Goal: Information Seeking & Learning: Check status

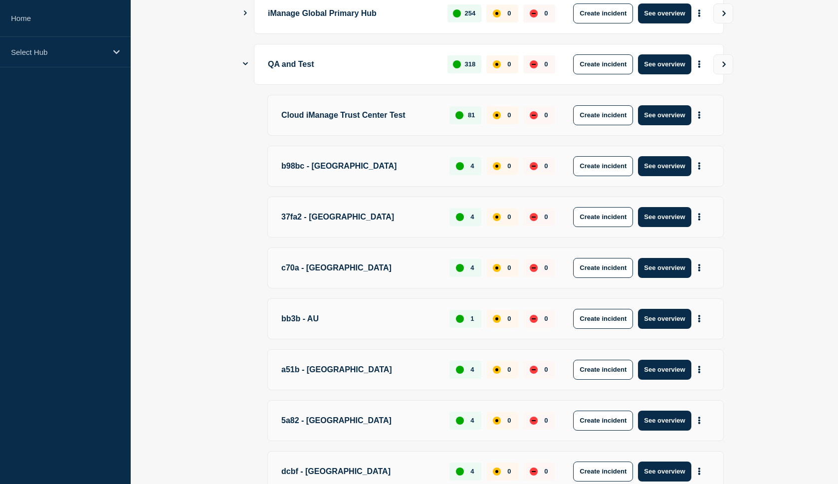
scroll to position [512, 0]
click at [295, 116] on p "Cloud iManage Trust Center Test" at bounding box center [359, 115] width 157 height 20
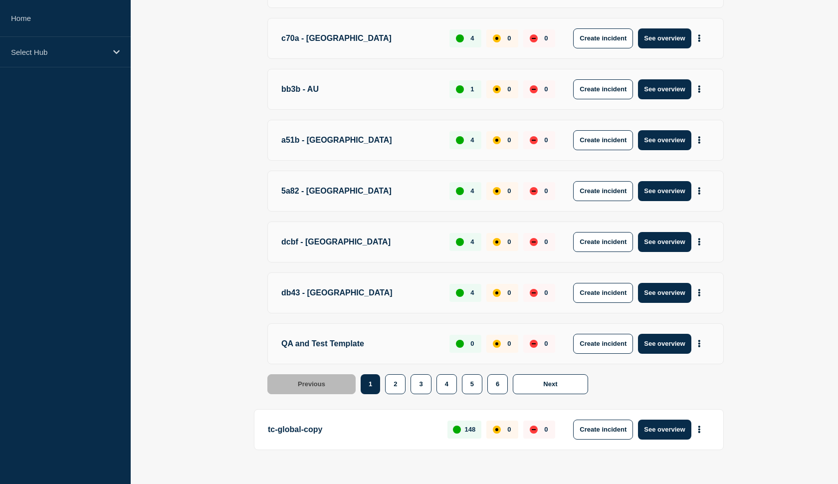
scroll to position [736, 0]
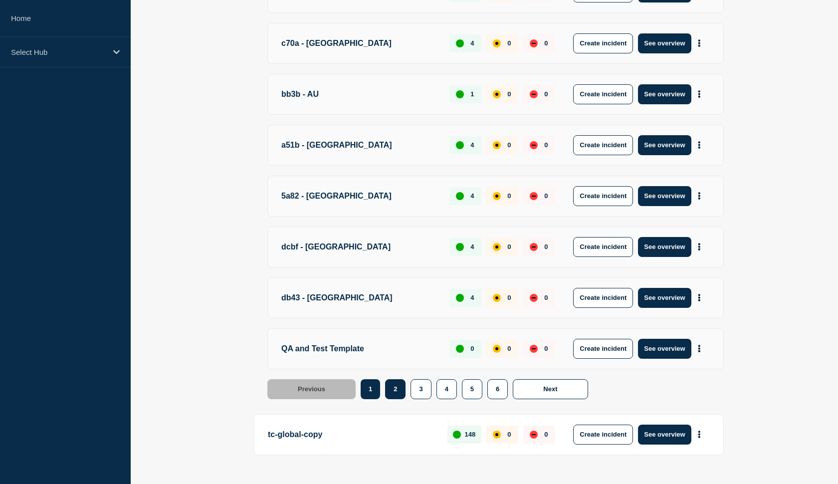
click at [398, 385] on button "2" at bounding box center [395, 389] width 20 height 20
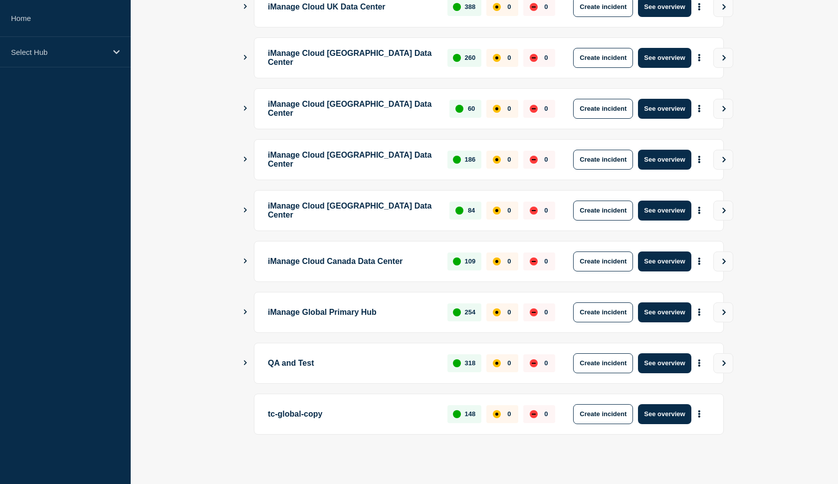
scroll to position [212, 0]
click at [246, 366] on button "Show Connected Hubs" at bounding box center [245, 362] width 5 height 7
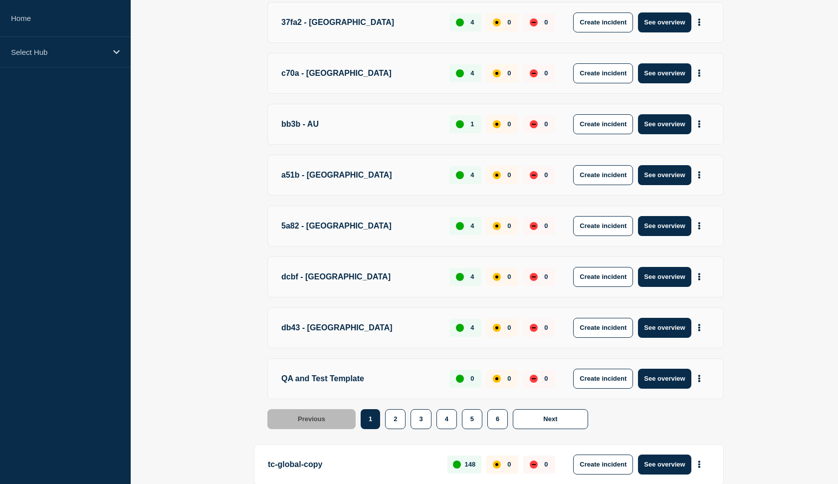
scroll to position [717, 0]
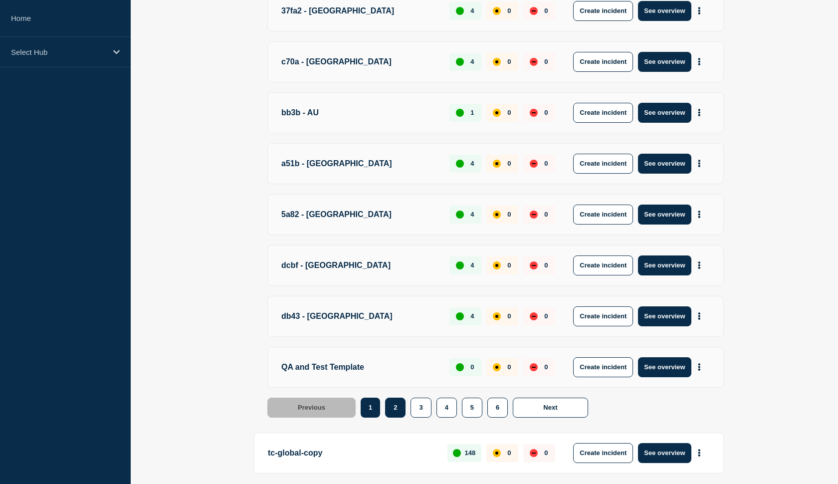
click at [393, 411] on button "2" at bounding box center [395, 408] width 20 height 20
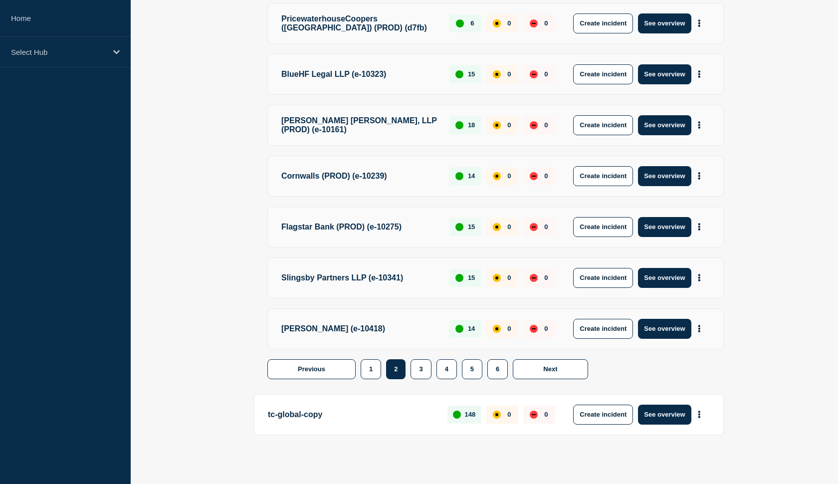
scroll to position [762, 0]
click at [368, 361] on button "1" at bounding box center [371, 370] width 20 height 20
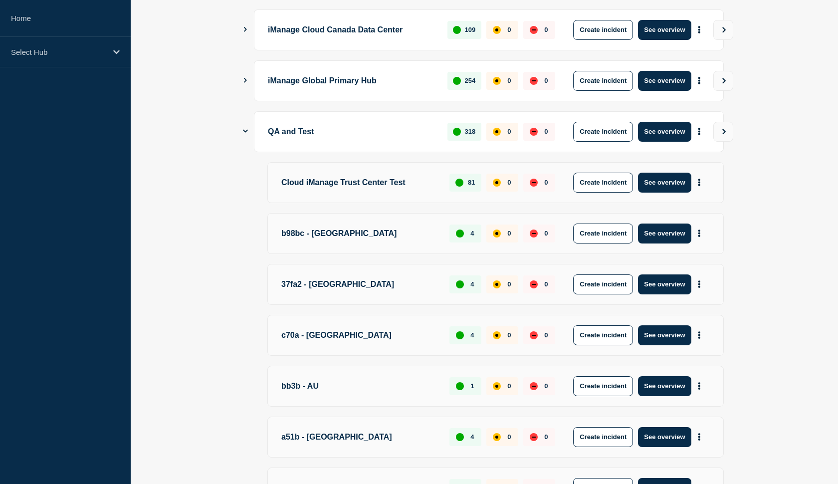
scroll to position [442, 0]
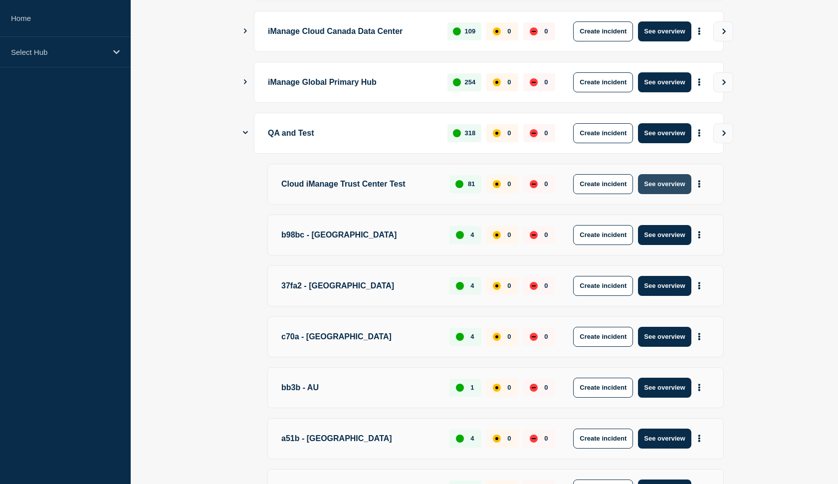
click at [656, 184] on button "See overview" at bounding box center [664, 184] width 53 height 20
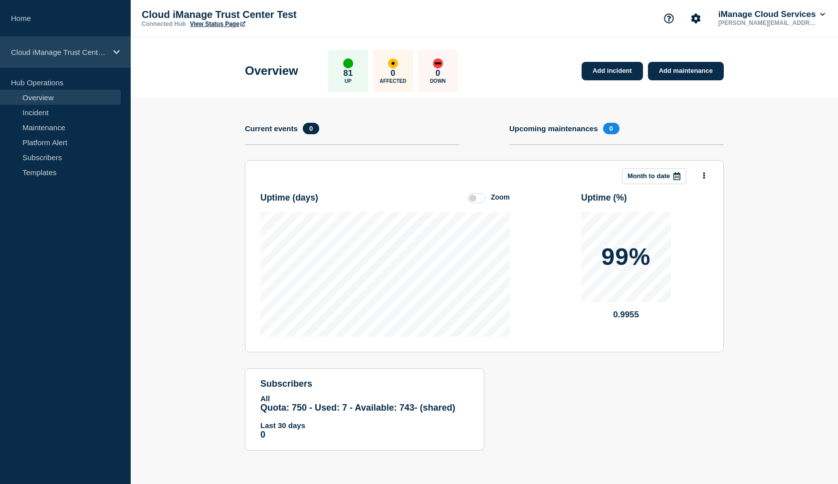
click at [117, 51] on icon at bounding box center [116, 51] width 6 height 7
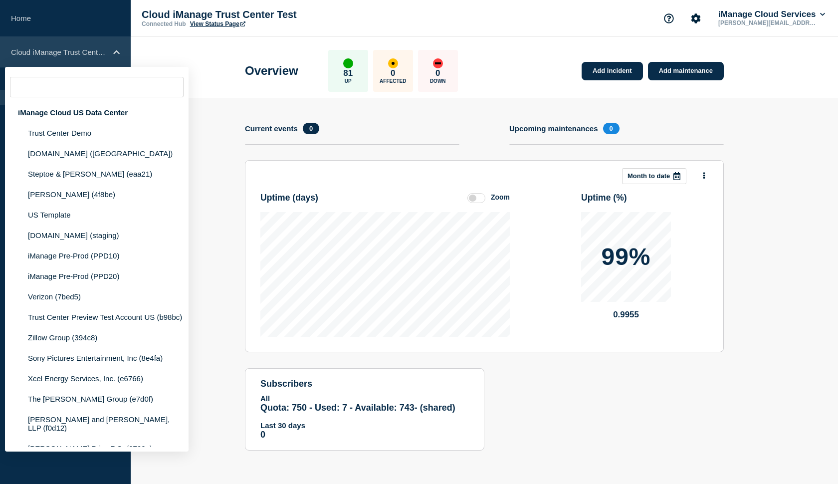
click at [117, 51] on icon at bounding box center [116, 52] width 6 height 4
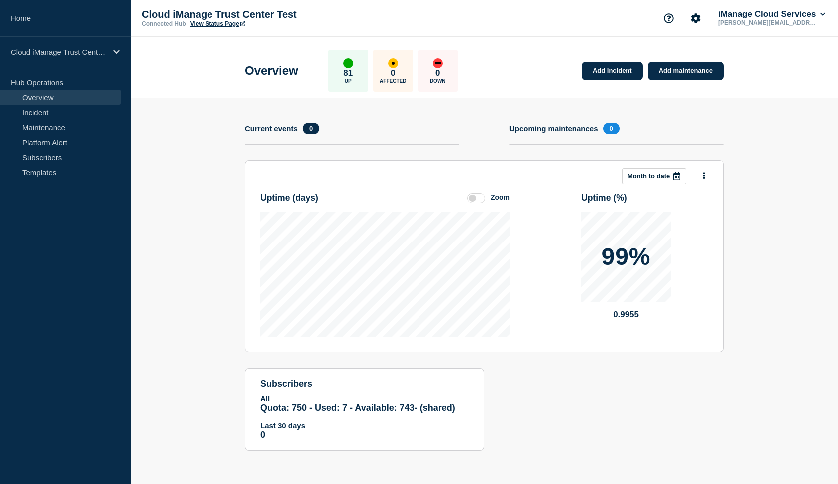
click at [217, 26] on link "View Status Page" at bounding box center [217, 23] width 55 height 7
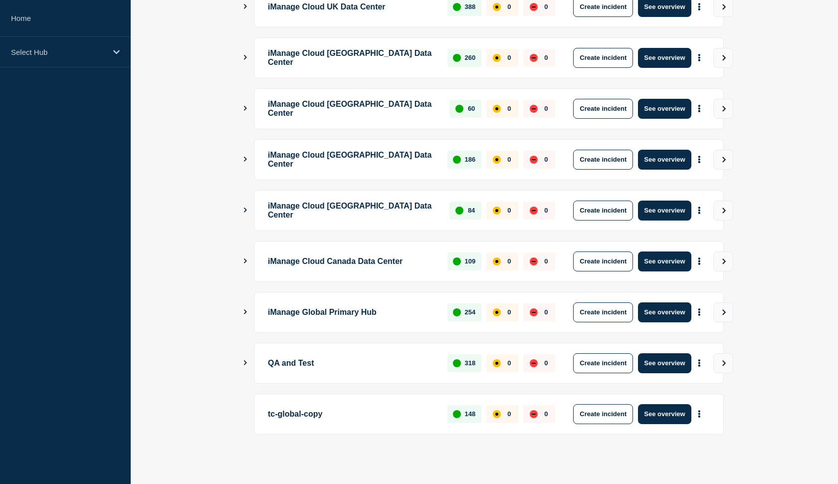
scroll to position [212, 0]
click at [244, 367] on main "iManage Cloud US Data Center 1841 0 0 Create incident See overview iManage Clou…" at bounding box center [485, 202] width 708 height 564
click at [245, 365] on button "Show Connected Hubs" at bounding box center [245, 362] width 5 height 7
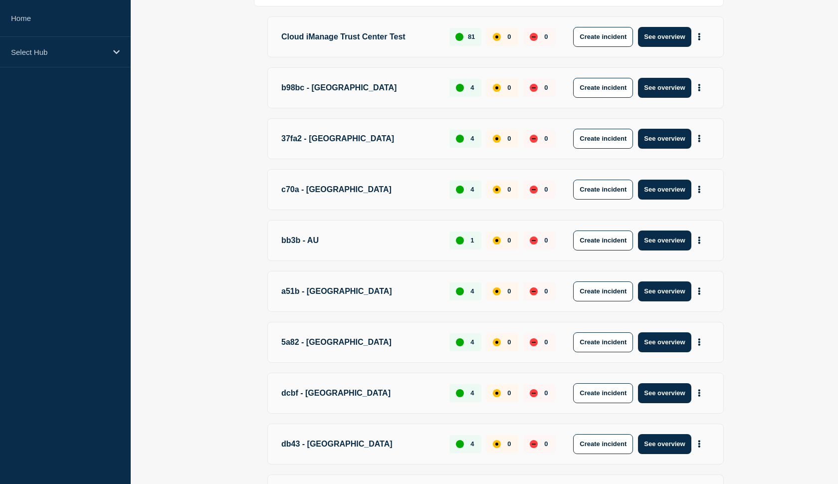
scroll to position [592, 0]
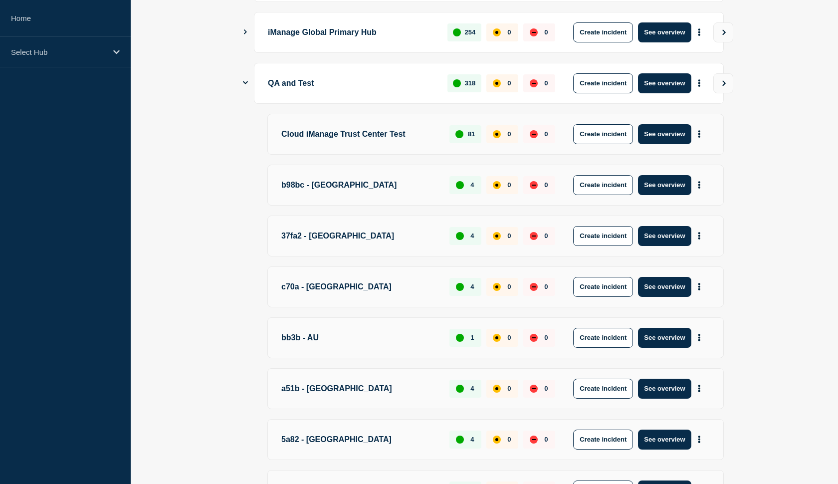
click at [244, 82] on icon "Show Connected Hubs" at bounding box center [245, 82] width 5 height 6
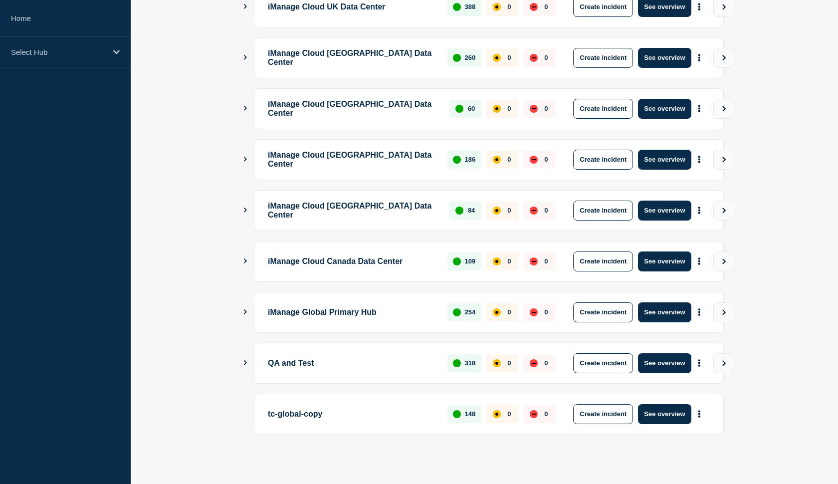
scroll to position [212, 0]
click at [244, 366] on button "Show Connected Hubs" at bounding box center [245, 362] width 5 height 7
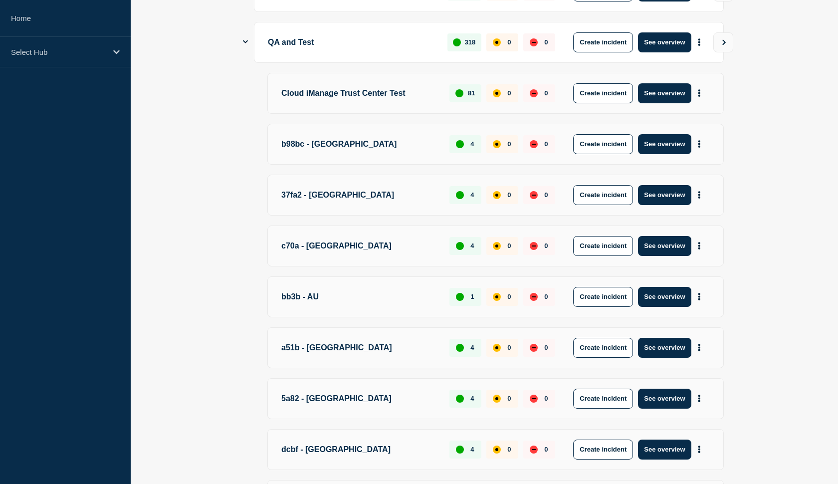
scroll to position [536, 0]
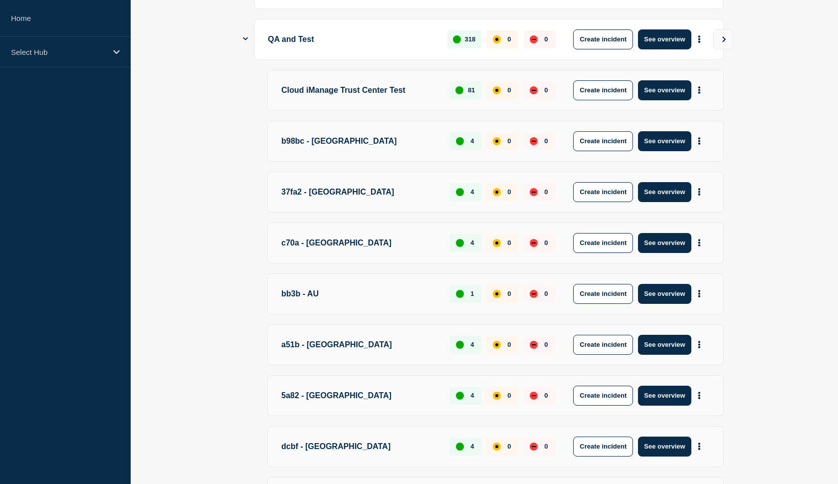
click at [244, 41] on icon "Show Connected Hubs" at bounding box center [245, 38] width 5 height 6
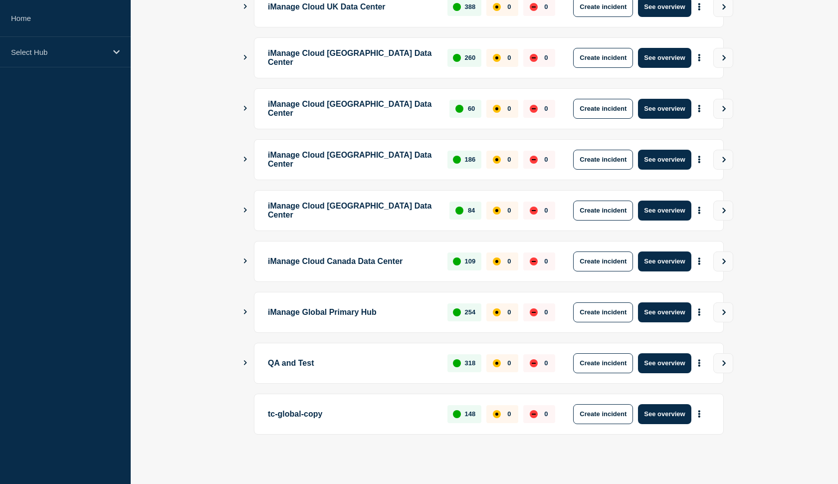
scroll to position [212, 0]
click at [246, 362] on icon "Show Connected Hubs" at bounding box center [245, 362] width 3 height 5
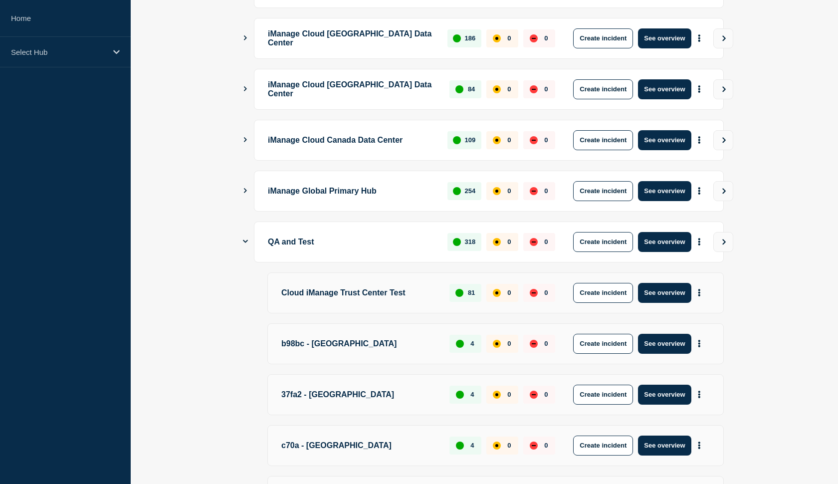
scroll to position [335, 0]
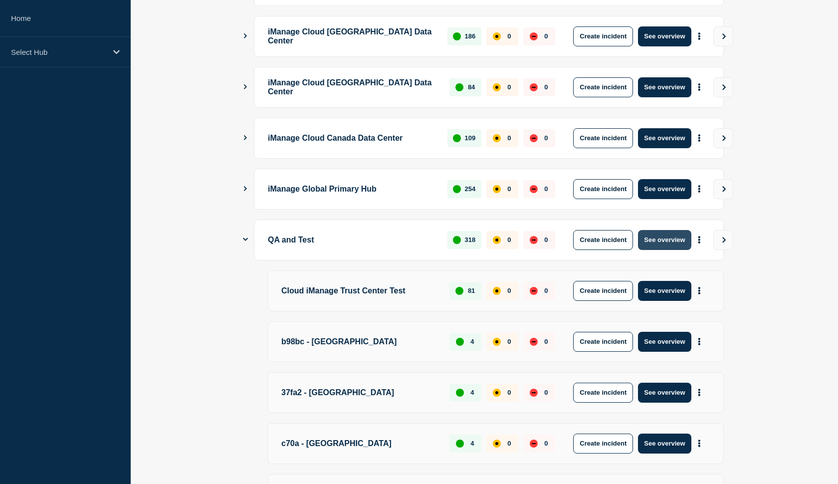
click at [662, 245] on button "See overview" at bounding box center [664, 240] width 53 height 20
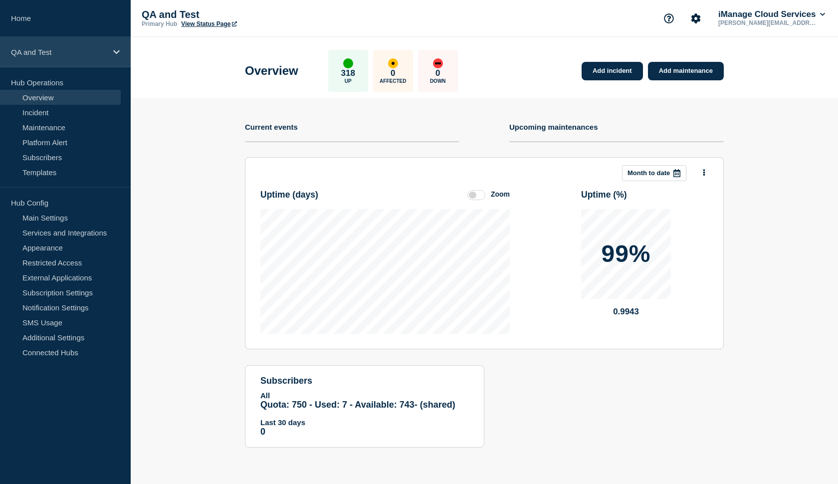
click at [113, 53] on icon at bounding box center [116, 51] width 6 height 7
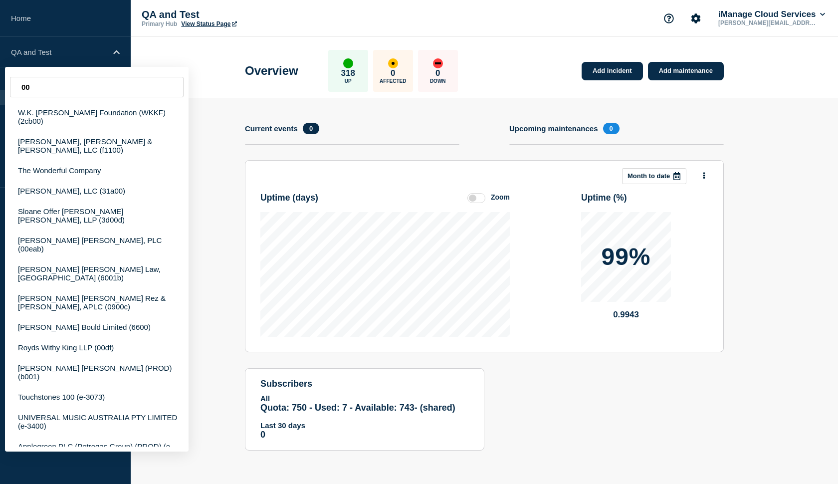
type input "0"
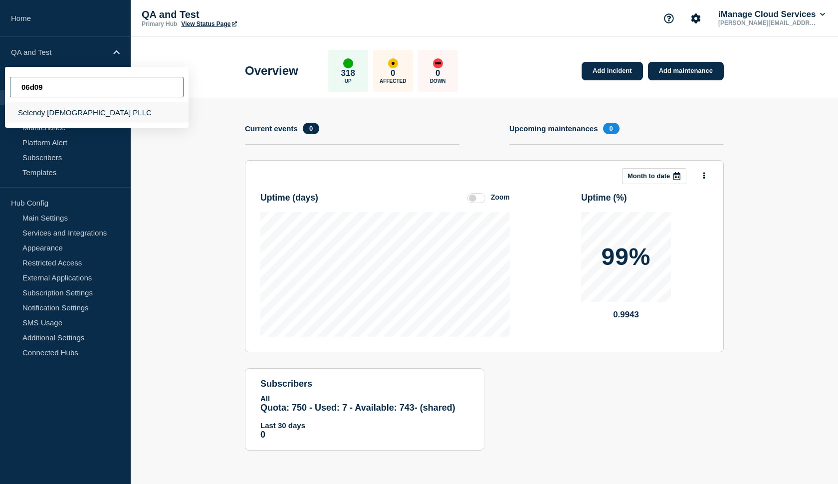
type input "06d09"
click at [81, 112] on div "Selendy [DEMOGRAPHIC_DATA] PLLC" at bounding box center [97, 112] width 184 height 20
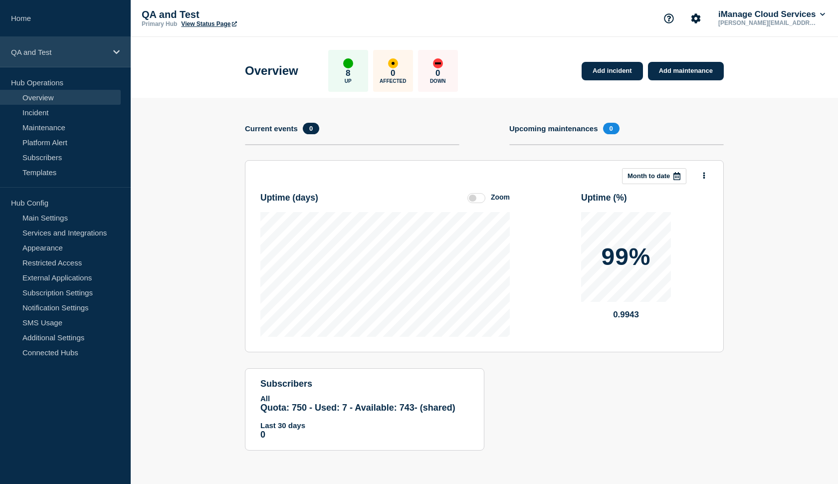
click at [98, 53] on p "QA and Test" at bounding box center [59, 52] width 96 height 8
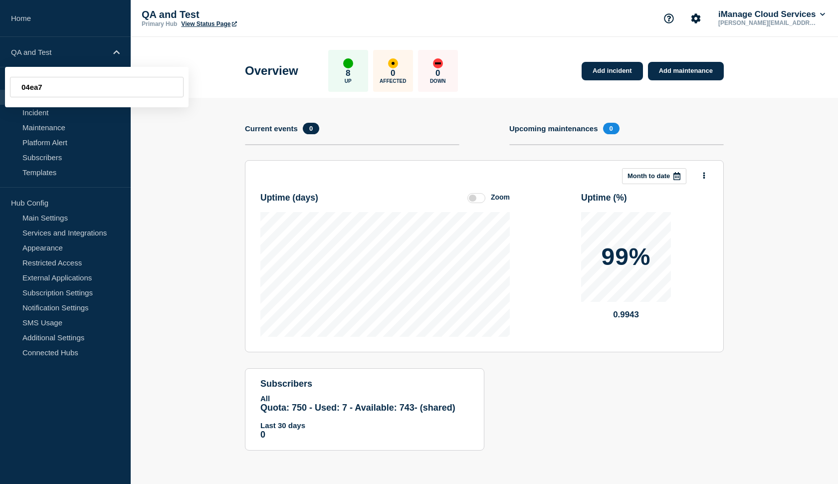
type input "04ea7"
click at [153, 137] on section "Add incident Add maintenance Current events 0 Upcoming maintenances 0 This mont…" at bounding box center [485, 282] width 708 height 368
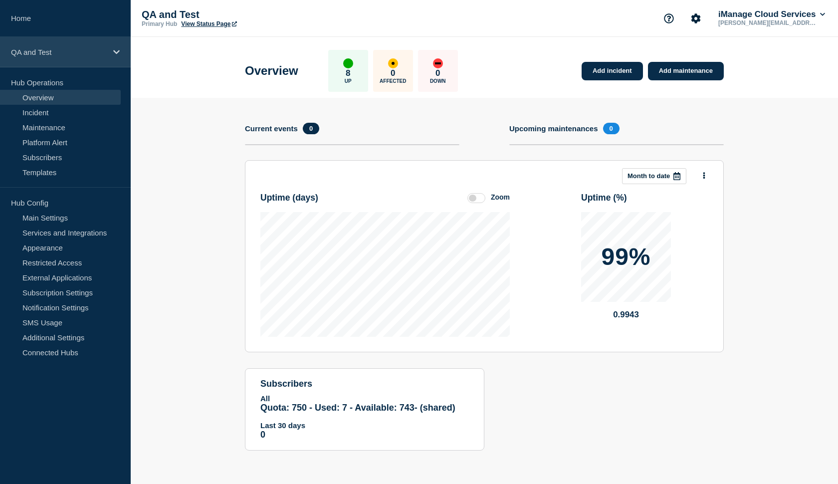
click at [113, 50] on icon at bounding box center [116, 51] width 6 height 7
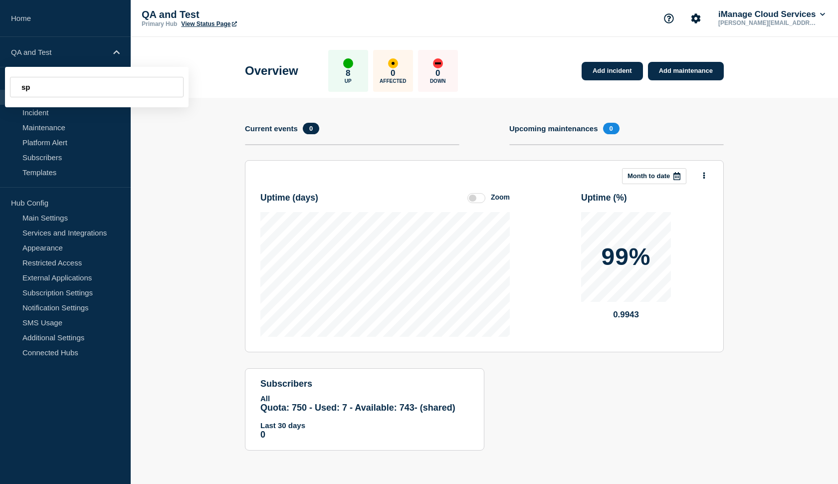
type input "s"
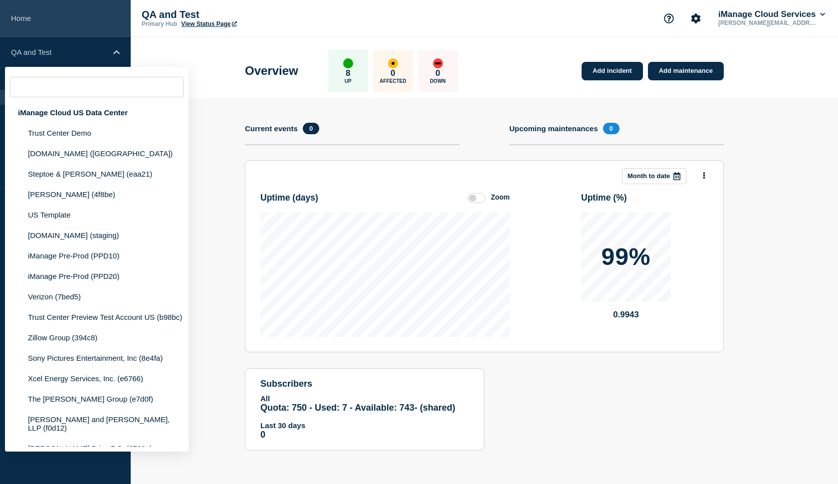
click at [21, 23] on link "Home" at bounding box center [65, 18] width 131 height 37
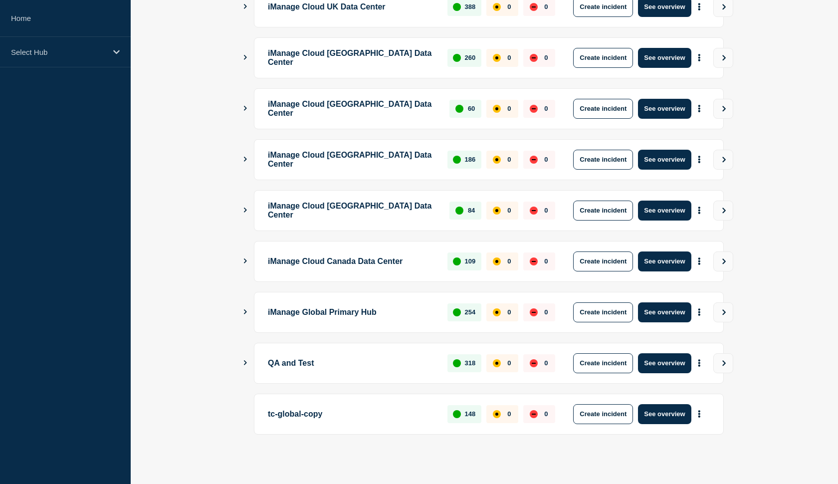
scroll to position [212, 0]
click at [112, 52] on div "Select Hub" at bounding box center [65, 52] width 131 height 30
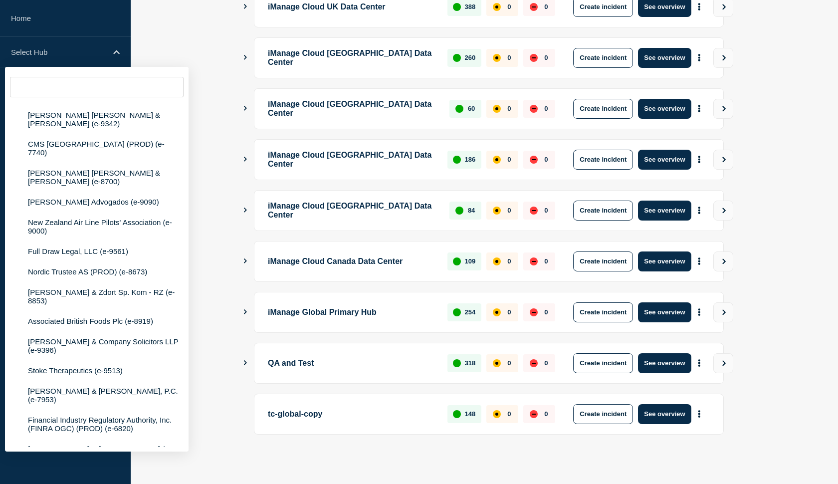
scroll to position [59061, 0]
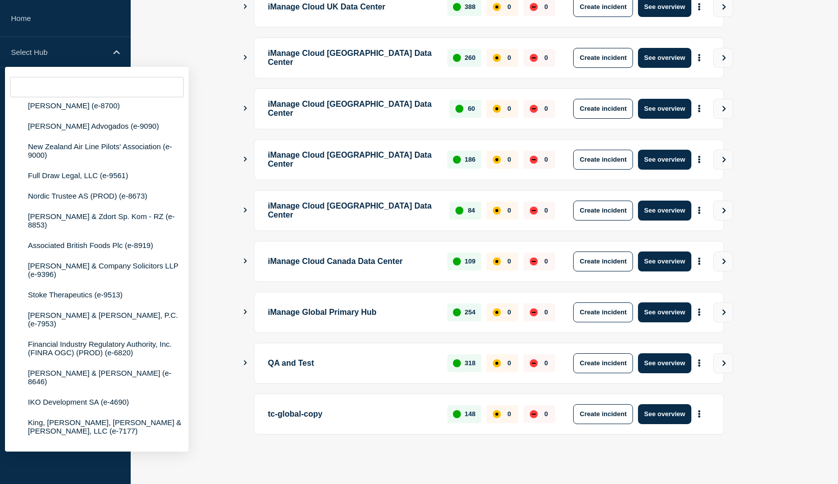
click at [246, 261] on icon "Show Connected Hubs" at bounding box center [245, 260] width 6 height 5
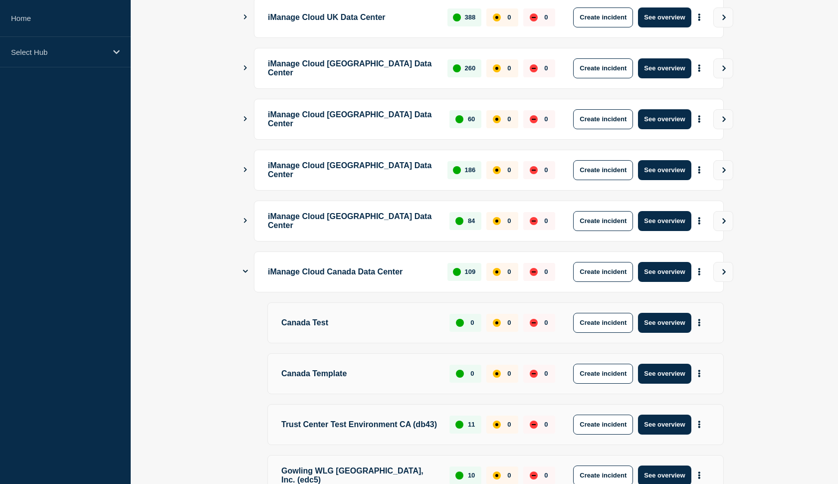
scroll to position [203, 0]
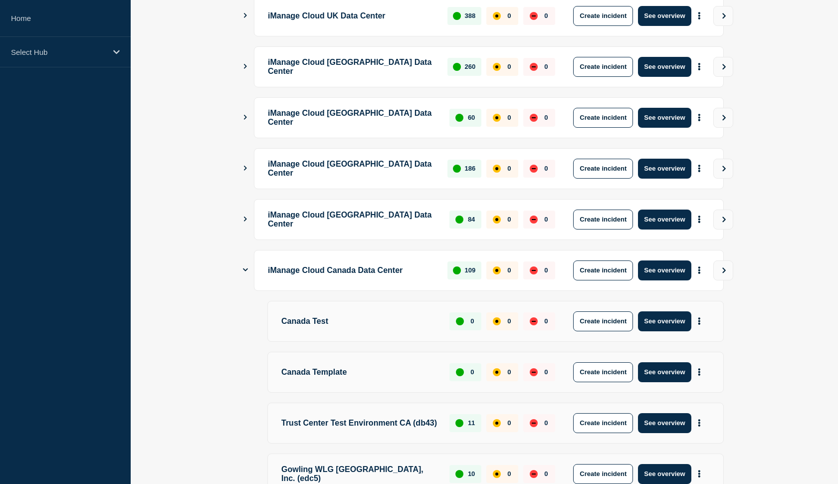
click at [249, 269] on div "iManage Cloud Canada Data Center 109 0 0 Create incident See overview" at bounding box center [484, 270] width 479 height 41
click at [246, 270] on icon "Show Connected Hubs" at bounding box center [245, 269] width 5 height 6
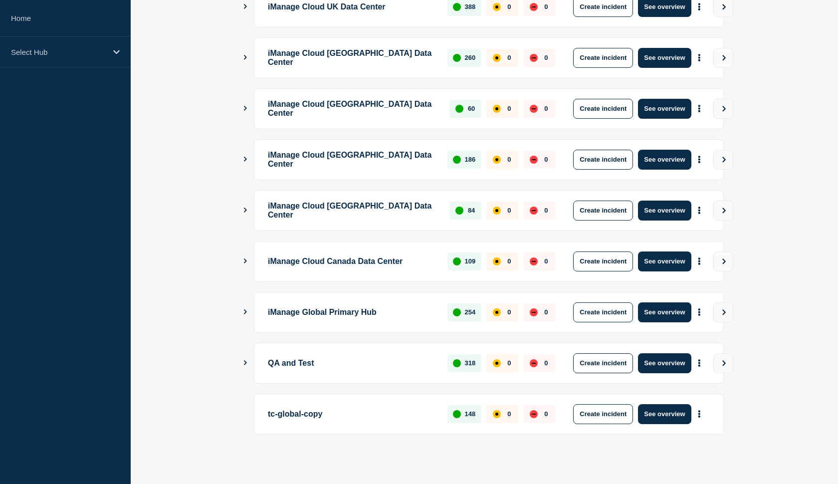
scroll to position [212, 0]
click at [247, 364] on icon "Show Connected Hubs" at bounding box center [245, 362] width 6 height 5
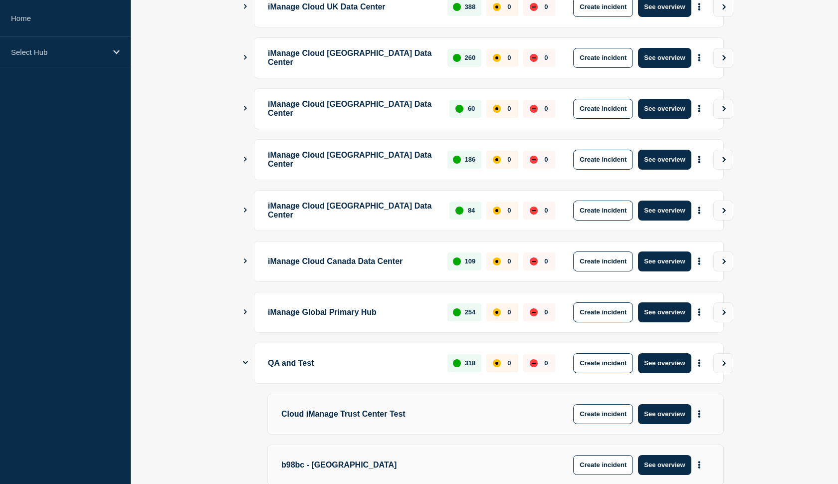
click at [247, 364] on icon "Show Connected Hubs" at bounding box center [245, 362] width 5 height 6
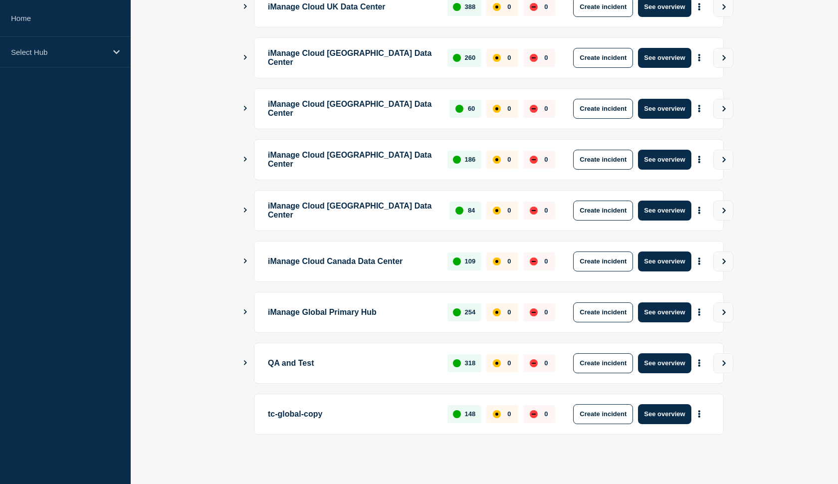
click at [248, 364] on icon "Show Connected Hubs" at bounding box center [245, 362] width 6 height 5
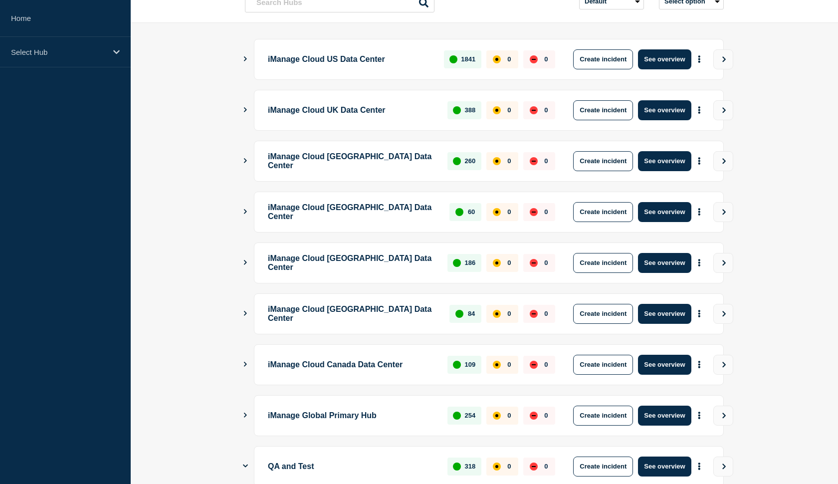
scroll to position [102, 0]
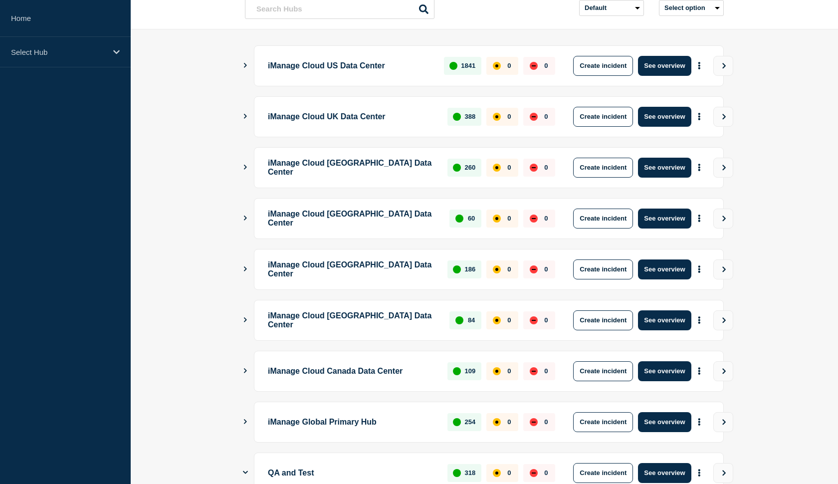
click at [243, 67] on icon "Show Connected Hubs" at bounding box center [245, 65] width 6 height 5
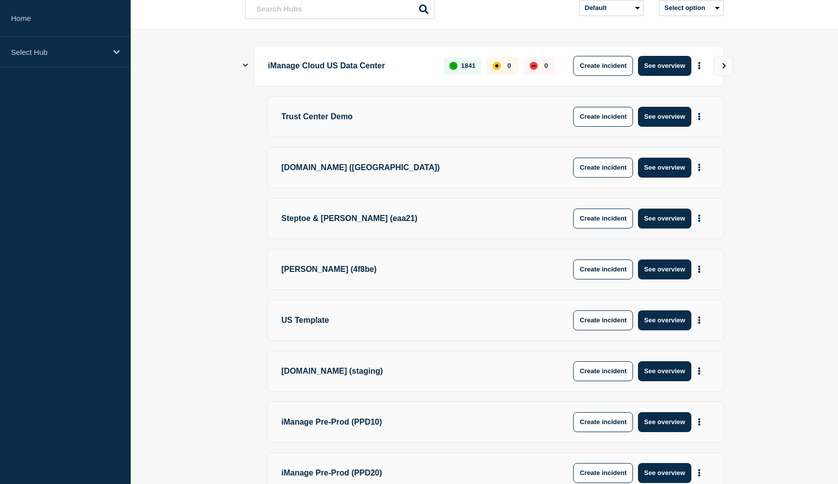
click at [246, 64] on icon "Show Connected Hubs" at bounding box center [245, 65] width 5 height 6
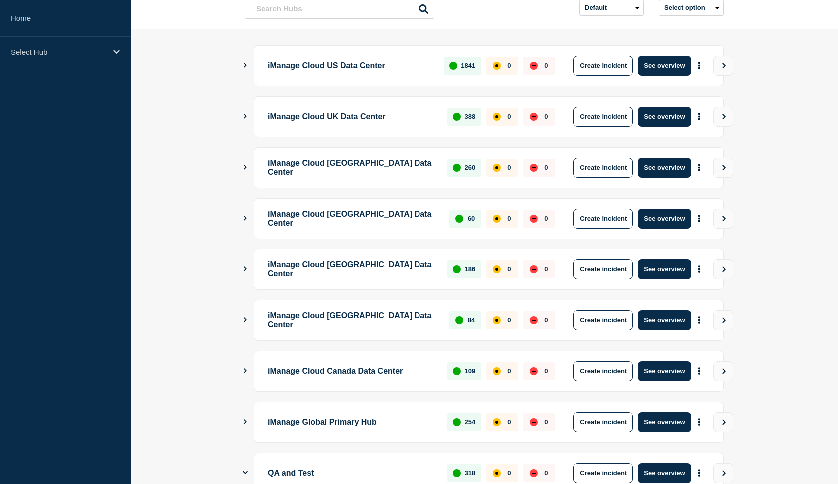
click at [245, 64] on icon "Show Connected Hubs" at bounding box center [245, 65] width 3 height 5
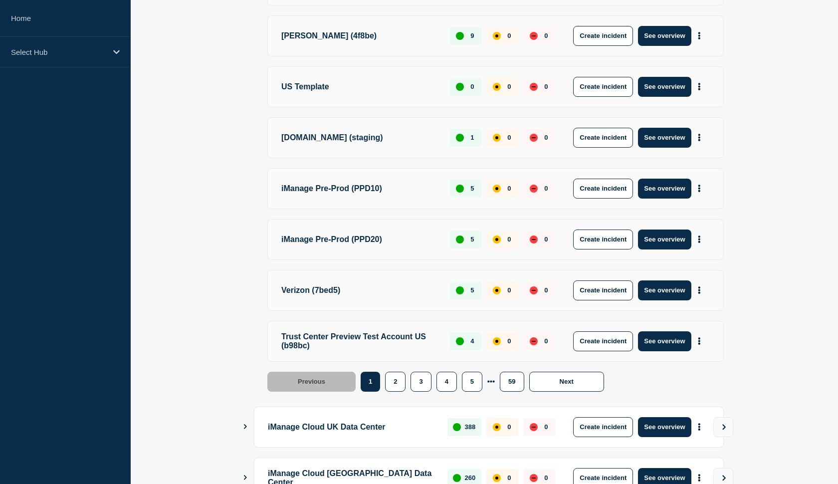
scroll to position [337, 0]
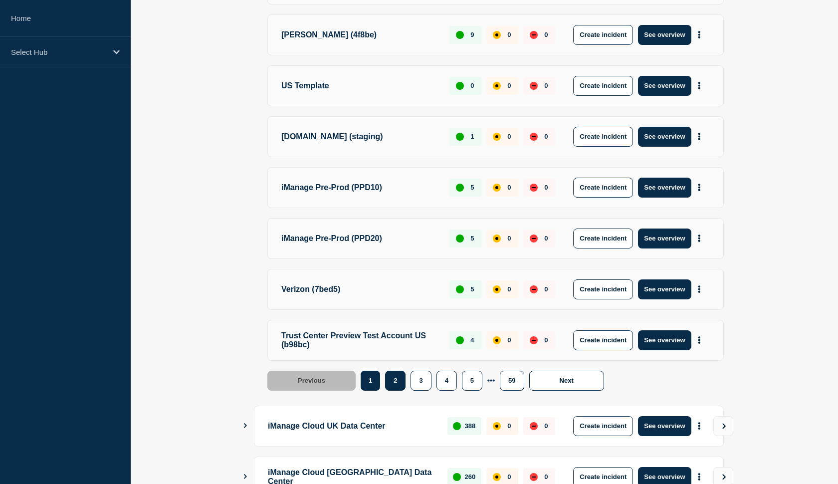
click at [388, 382] on button "2" at bounding box center [395, 381] width 20 height 20
click at [392, 380] on button "2" at bounding box center [395, 381] width 20 height 20
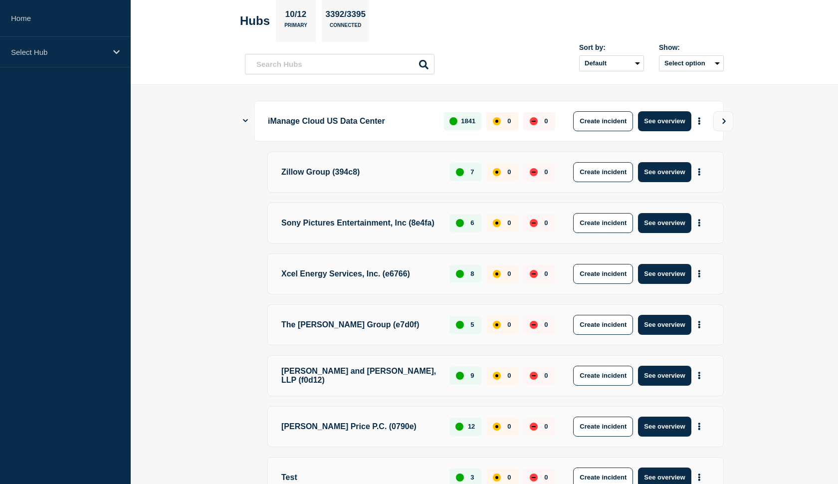
scroll to position [29, 0]
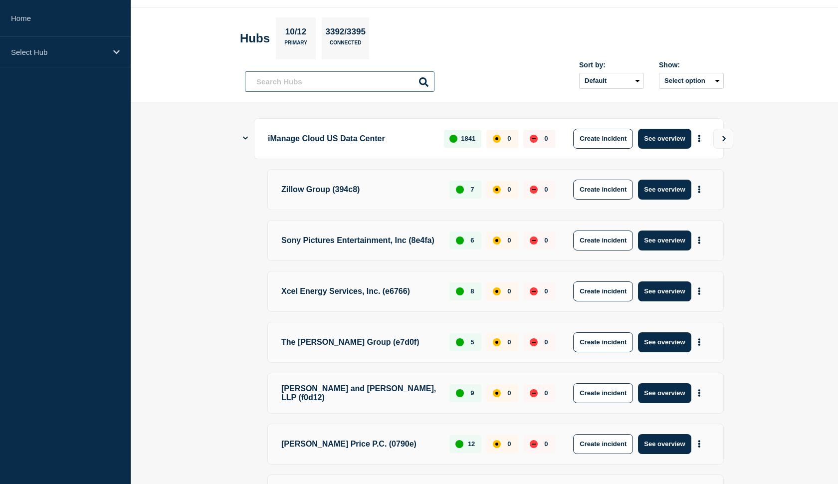
click at [306, 85] on input "text" at bounding box center [340, 81] width 190 height 20
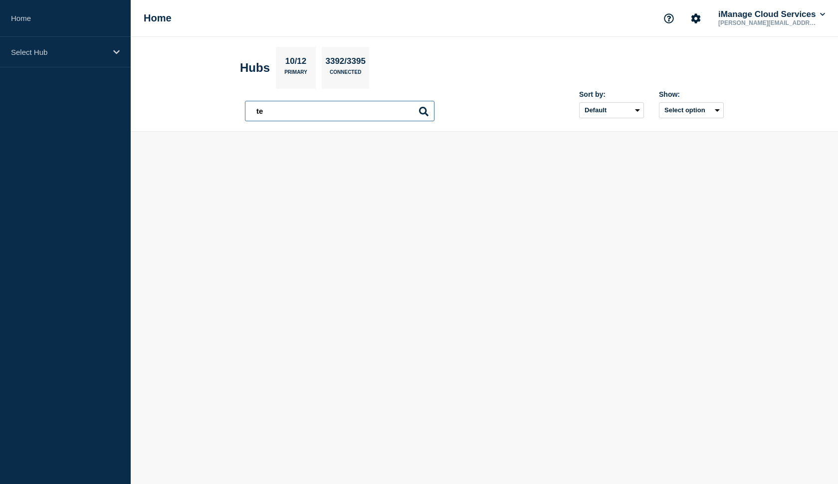
type input "t"
click at [214, 111] on header "Hubs 10/12 Primary 3392/3395 Connected Sort by: Default Last added Last updated…" at bounding box center [485, 84] width 708 height 95
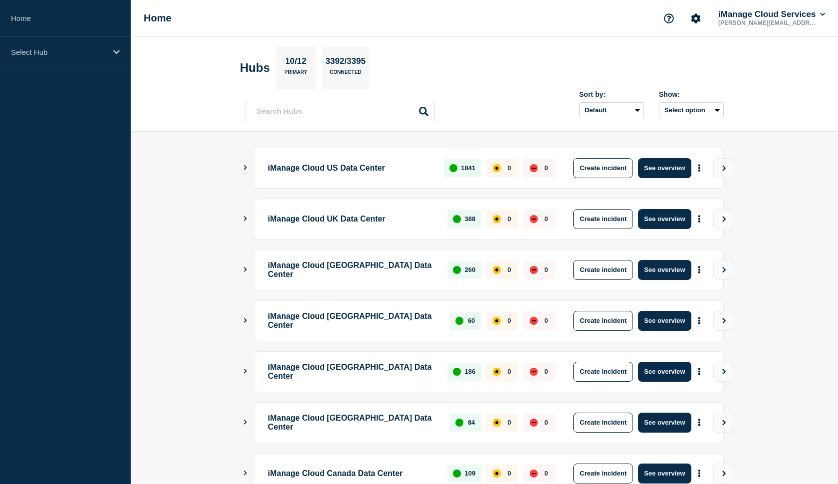
click at [242, 169] on main "iManage Cloud US Data Center 1841 0 0 Create incident See overview iManage Clou…" at bounding box center [485, 414] width 708 height 564
click at [246, 168] on icon "Show Connected Hubs" at bounding box center [245, 167] width 3 height 5
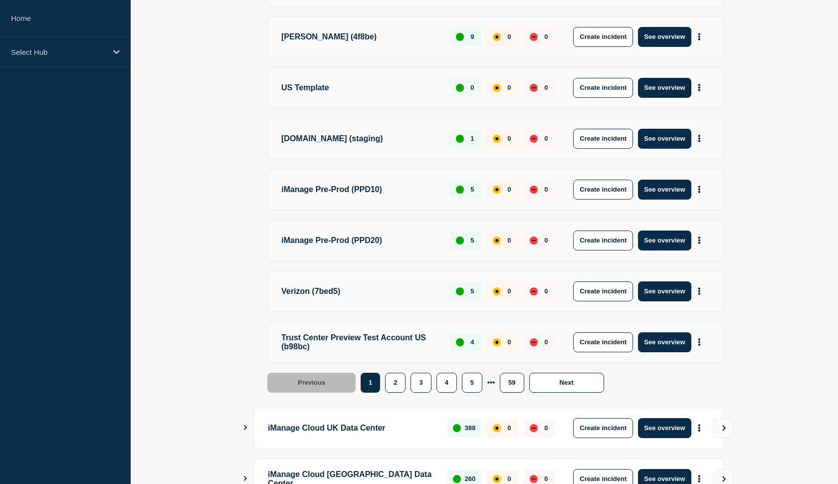
scroll to position [341, 0]
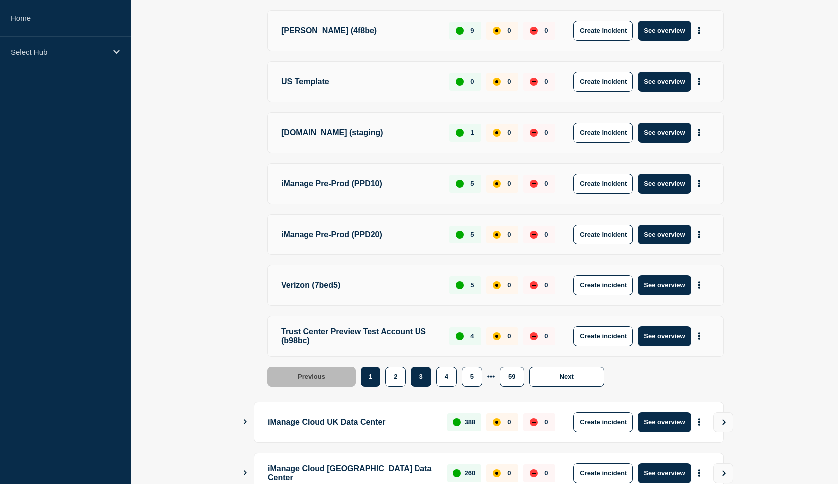
click at [426, 378] on button "3" at bounding box center [421, 377] width 20 height 20
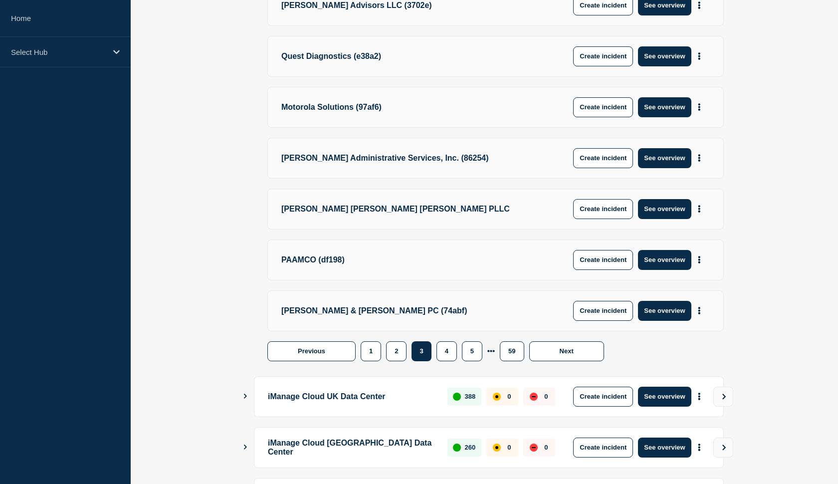
scroll to position [492, 0]
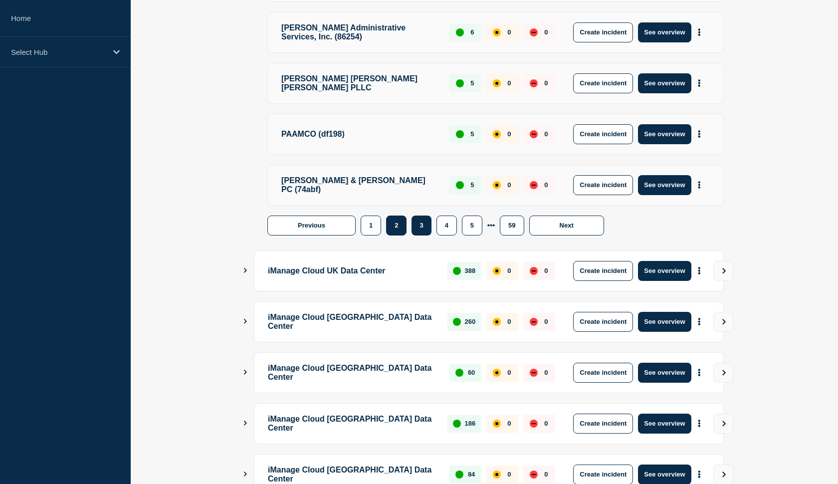
click at [399, 224] on button "2" at bounding box center [396, 226] width 20 height 20
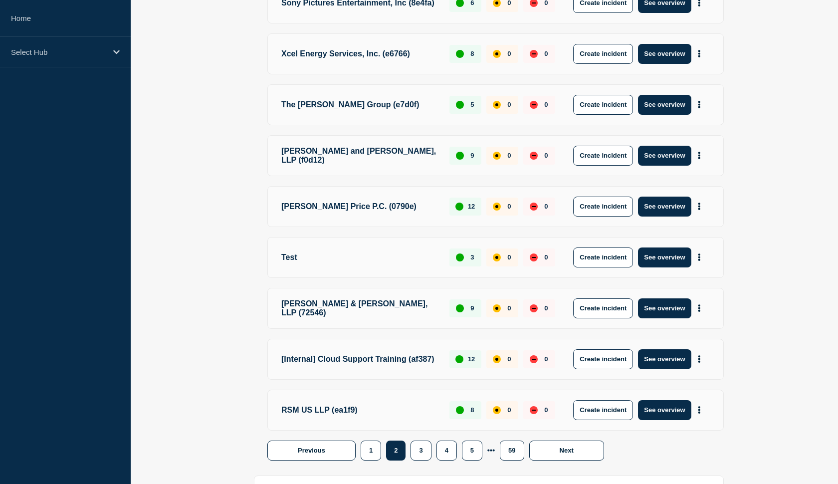
scroll to position [276, 0]
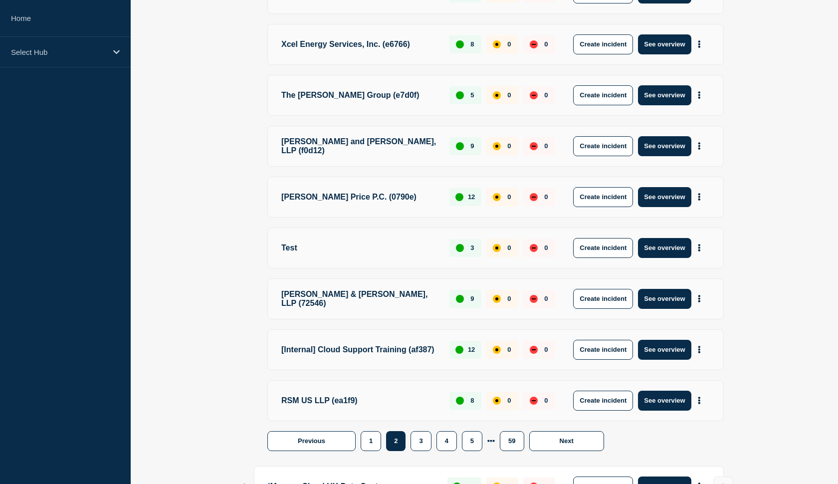
click at [292, 247] on p "Test" at bounding box center [359, 248] width 157 height 20
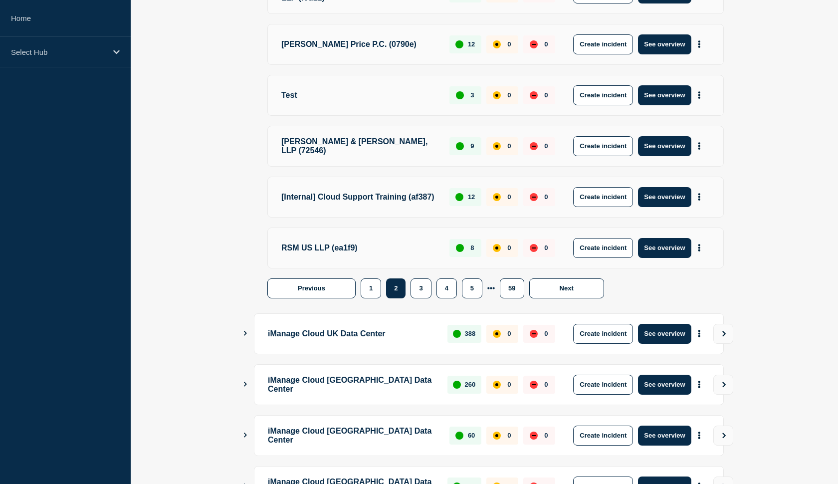
scroll to position [554, 0]
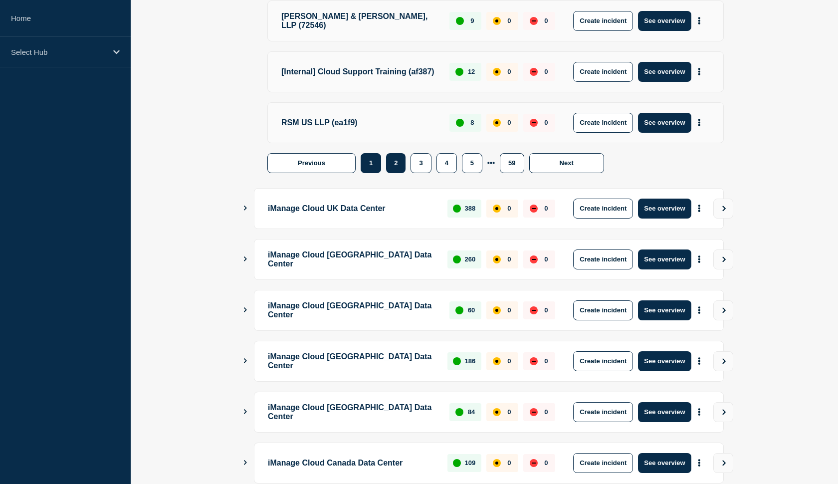
click at [369, 154] on button "1" at bounding box center [371, 163] width 20 height 20
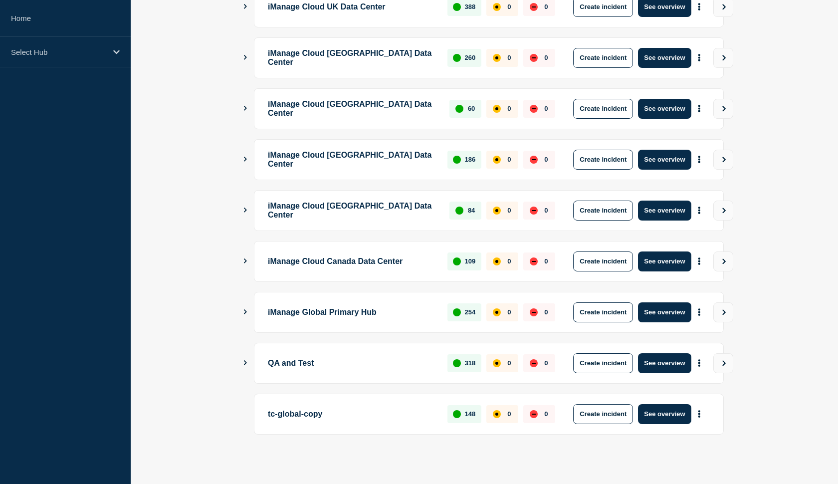
scroll to position [758, 0]
click at [247, 368] on div "QA and Test 318 0 0 Create incident See overview" at bounding box center [484, 363] width 479 height 41
click at [244, 361] on icon "Show Connected Hubs" at bounding box center [245, 362] width 6 height 5
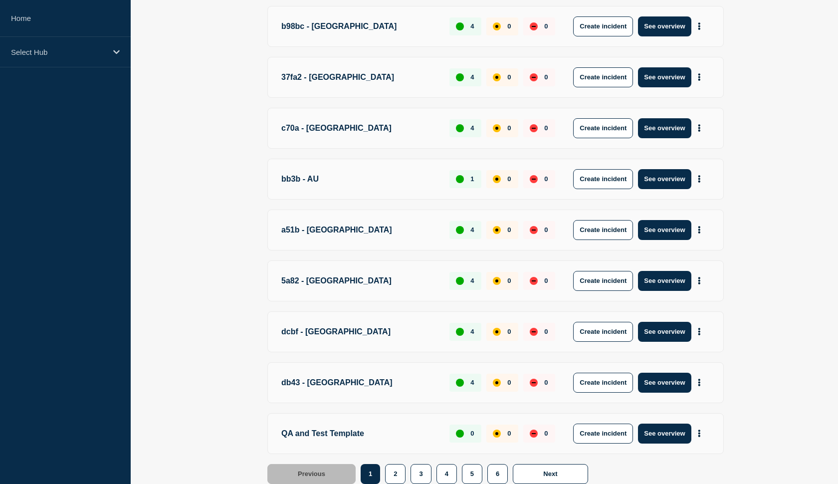
scroll to position [1216, 0]
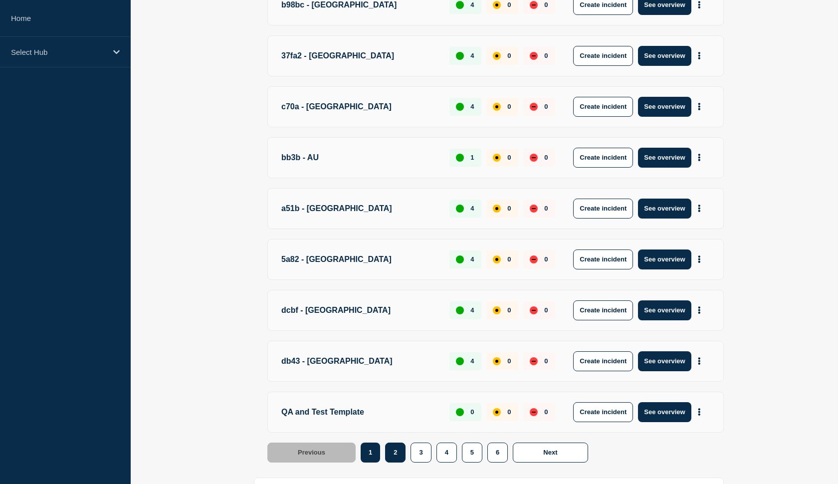
click at [400, 446] on button "2" at bounding box center [395, 453] width 20 height 20
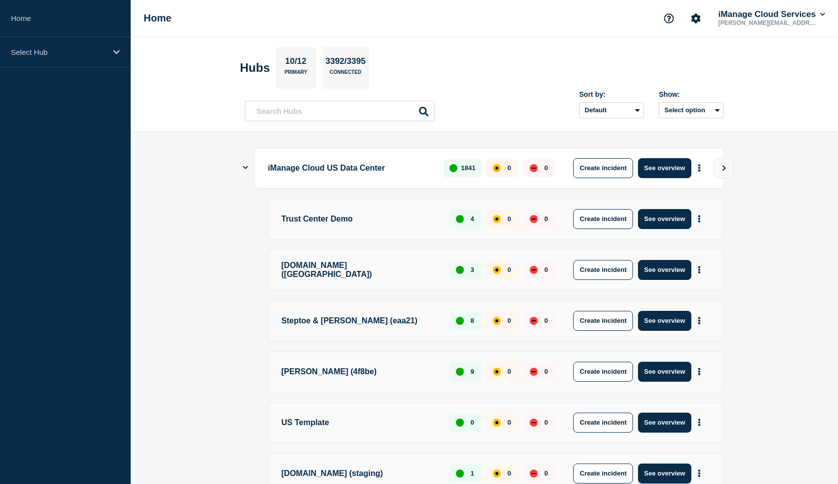
scroll to position [0, 0]
click at [247, 166] on icon "Show Connected Hubs" at bounding box center [245, 167] width 5 height 6
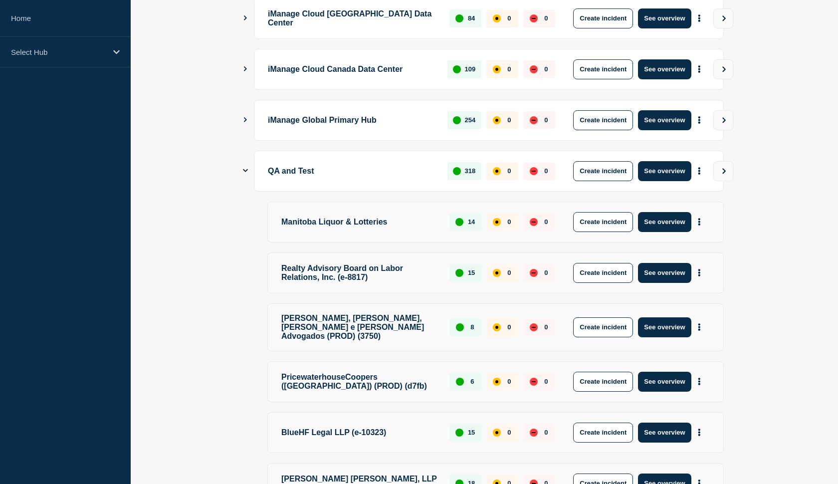
scroll to position [433, 0]
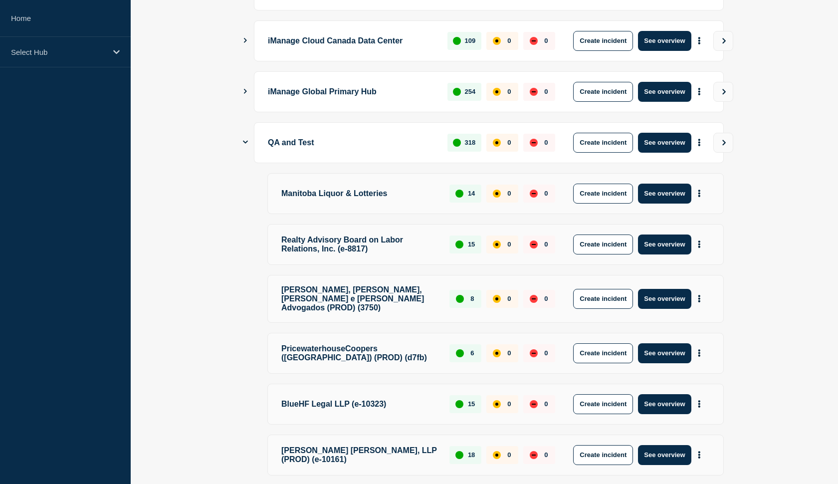
click at [246, 144] on icon "Show Connected Hubs" at bounding box center [245, 142] width 5 height 6
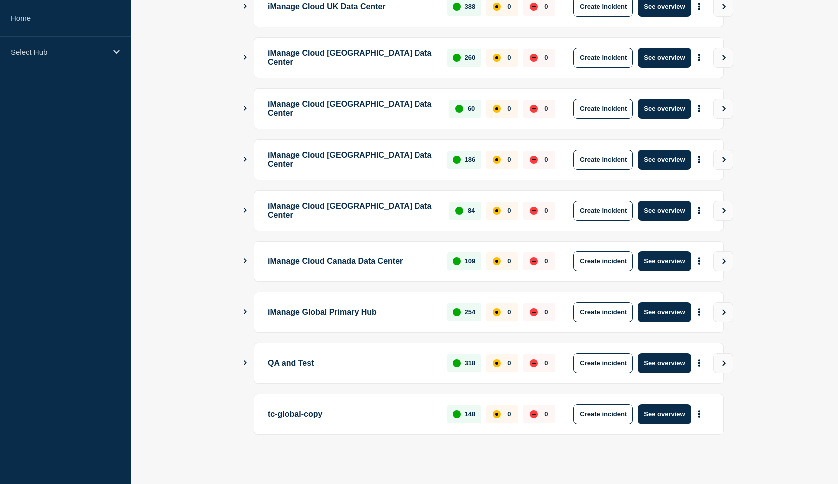
scroll to position [212, 0]
